Goal: Task Accomplishment & Management: Use online tool/utility

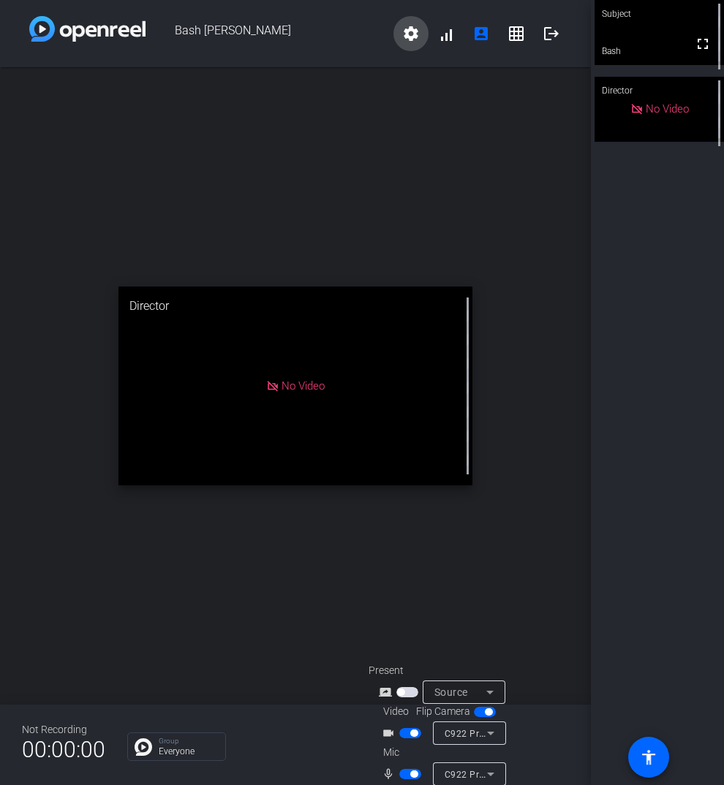
click at [414, 39] on mat-icon "settings" at bounding box center [411, 34] width 18 height 18
click at [345, 106] on div at bounding box center [362, 392] width 724 height 785
click at [451, 34] on span at bounding box center [445, 33] width 35 height 35
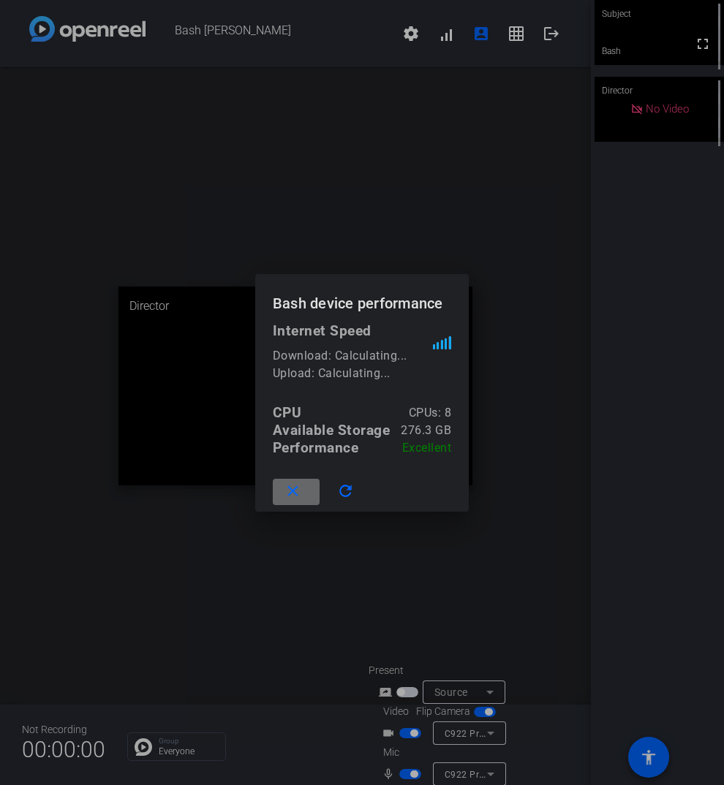
click at [301, 493] on mat-icon "close" at bounding box center [293, 492] width 18 height 18
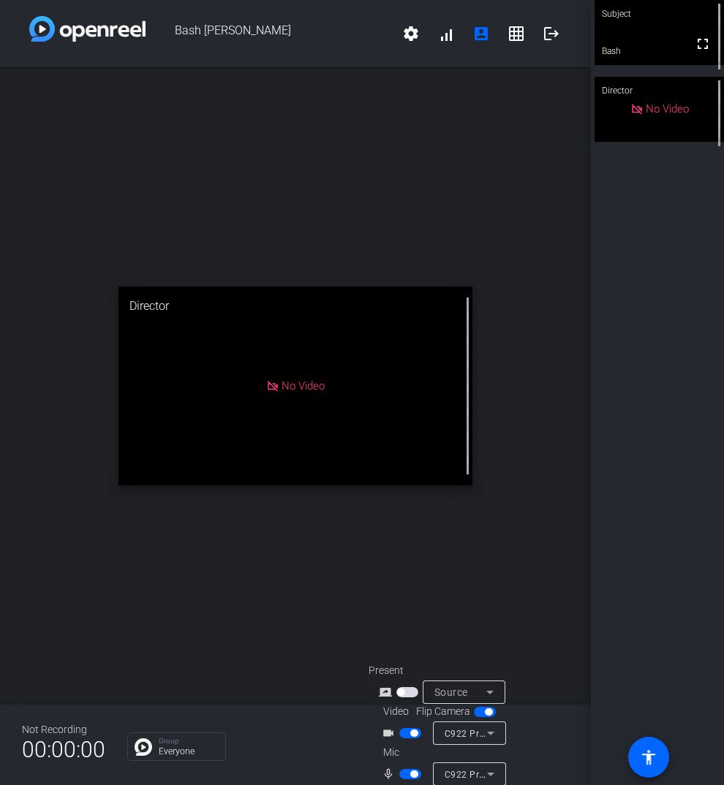
click at [2, 90] on div "open_in_new Director No Video" at bounding box center [295, 385] width 591 height 637
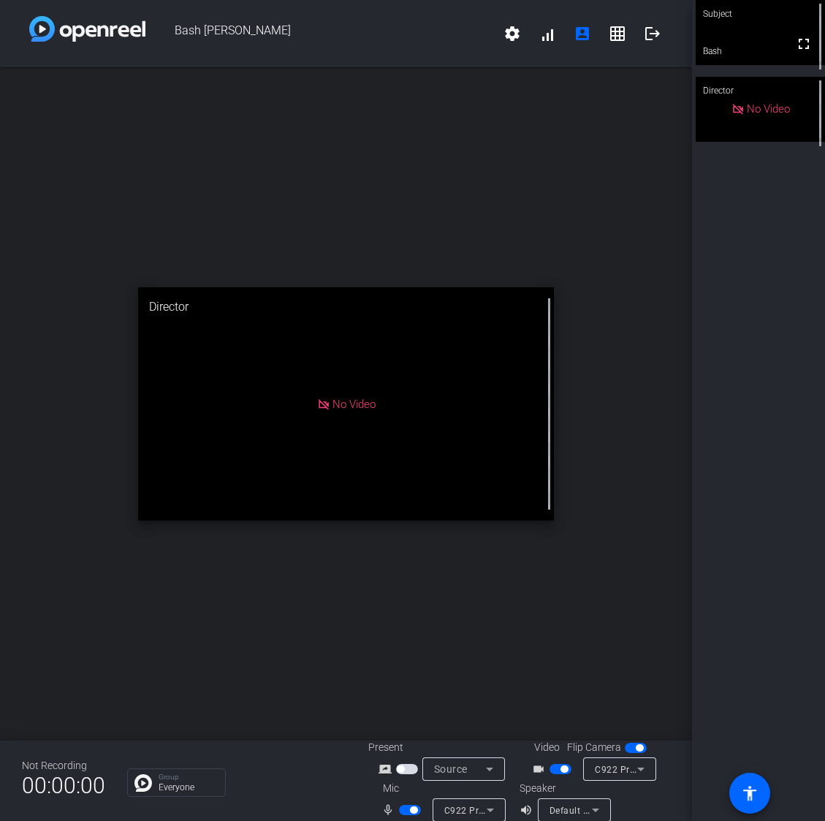
click at [294, 121] on div "open_in_new Director No Video" at bounding box center [346, 403] width 692 height 673
click at [509, 34] on mat-icon "settings" at bounding box center [513, 34] width 18 height 18
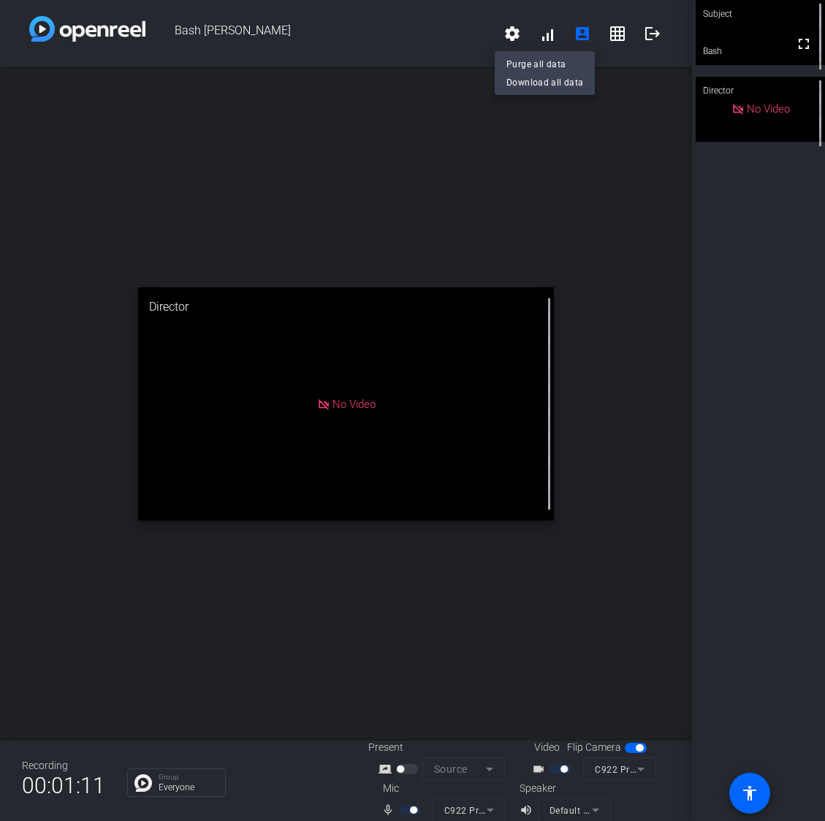
click at [433, 132] on div at bounding box center [412, 410] width 825 height 821
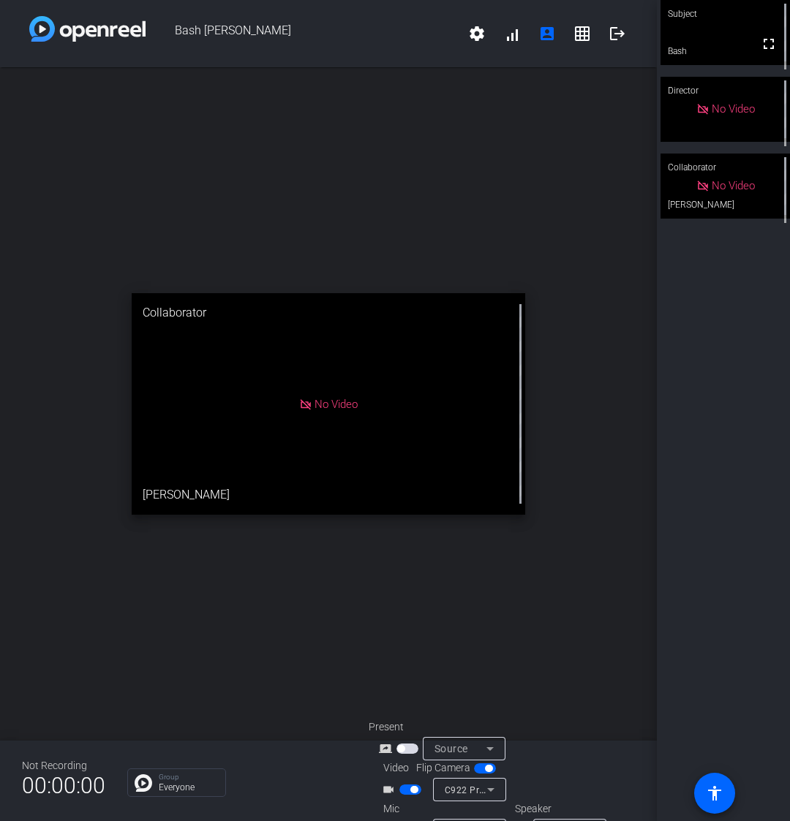
scroll to position [37, 0]
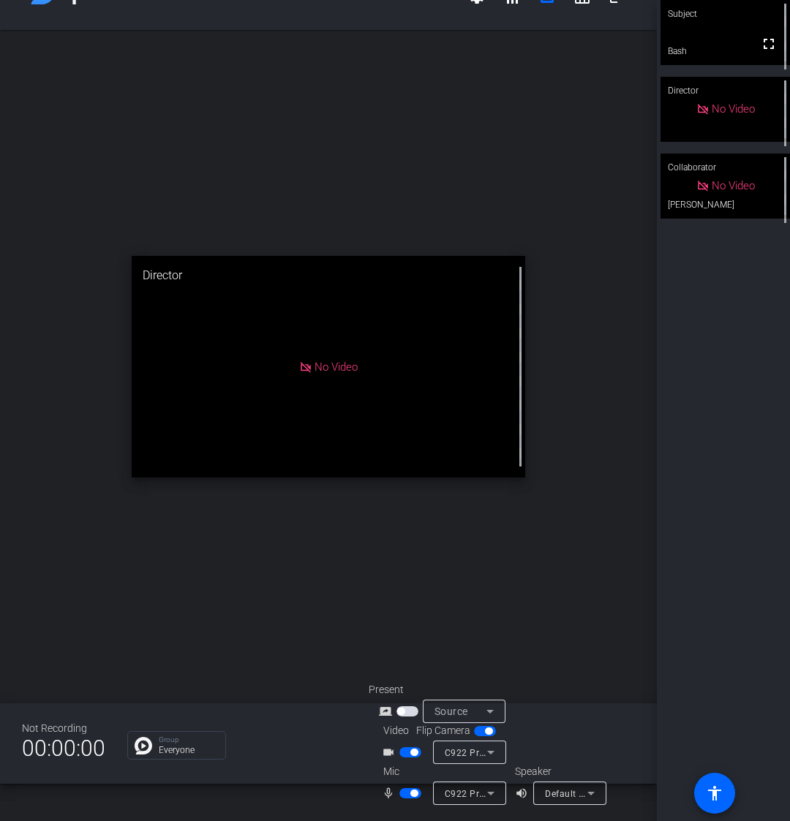
click at [408, 755] on span "button" at bounding box center [410, 752] width 22 height 10
click at [407, 784] on span "button" at bounding box center [410, 793] width 22 height 10
